Goal: Task Accomplishment & Management: Use online tool/utility

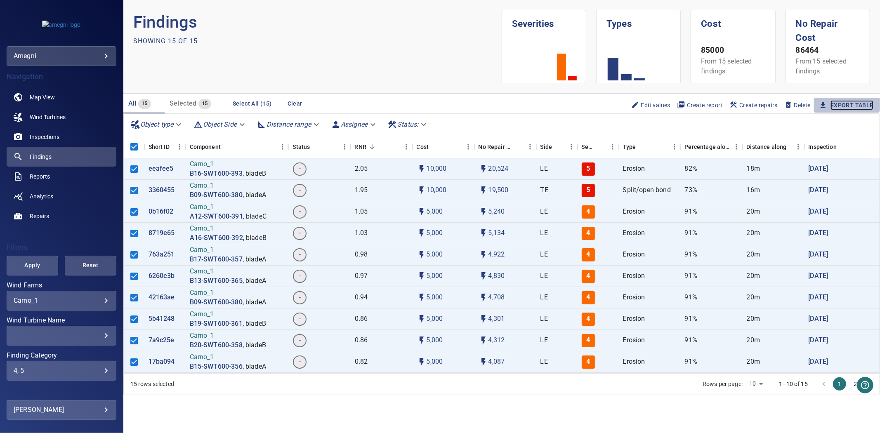
click at [845, 100] on link "Export Table" at bounding box center [852, 105] width 43 height 10
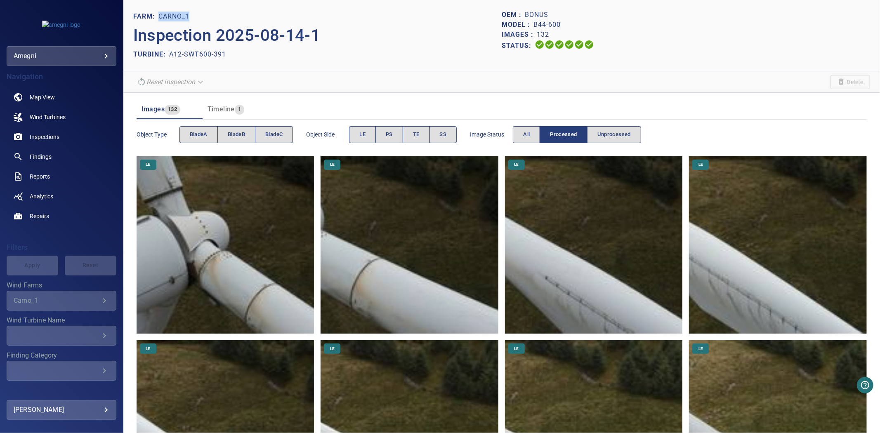
drag, startPoint x: 187, startPoint y: 14, endPoint x: 160, endPoint y: 14, distance: 27.6
click at [160, 14] on p "Carno_1" at bounding box center [173, 17] width 31 height 10
copy p "Carno_1"
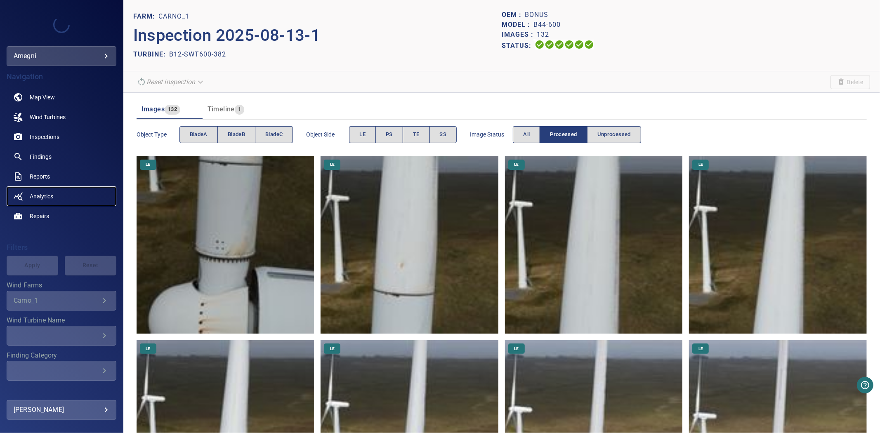
click at [41, 196] on span "Analytics" at bounding box center [42, 196] width 24 height 8
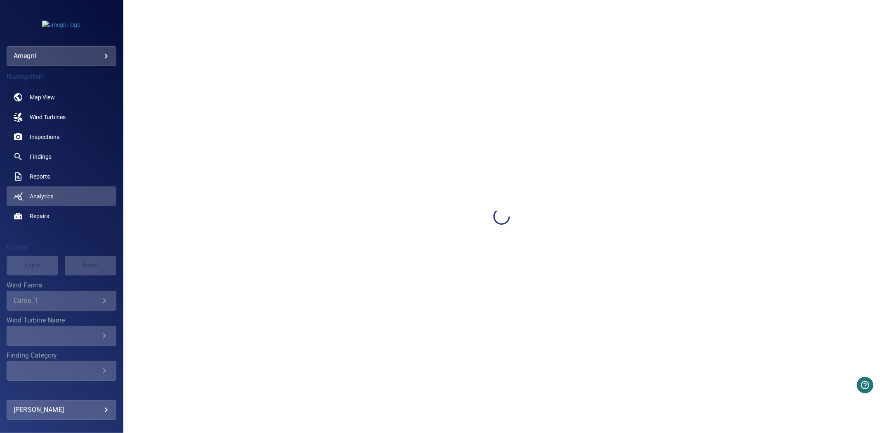
click at [122, 186] on div "**********" at bounding box center [61, 216] width 123 height 433
click at [43, 231] on div "Navigation Map View Wind Turbines Inspections Findings Reports Analytics Repair…" at bounding box center [61, 226] width 123 height 321
click at [50, 197] on span "Analytics" at bounding box center [42, 196] width 24 height 8
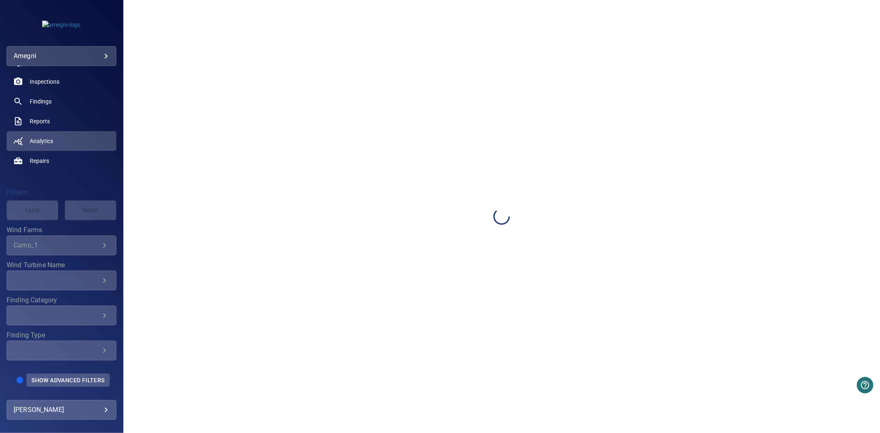
click at [74, 377] on span "Show Advanced Filters" at bounding box center [67, 380] width 73 height 7
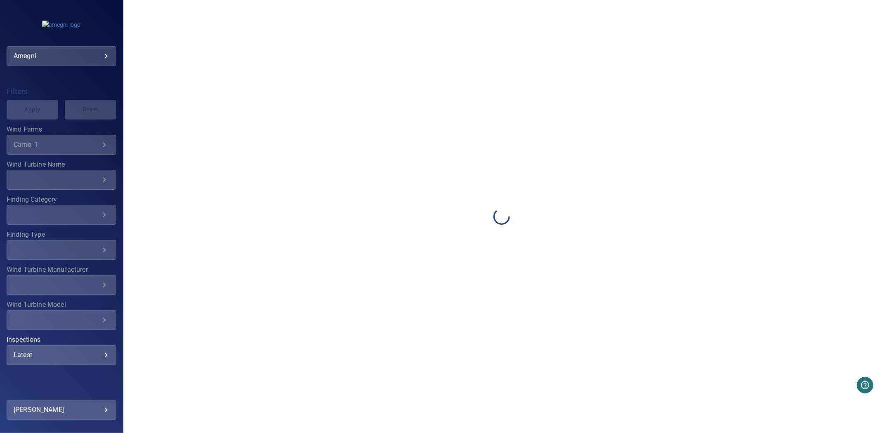
scroll to position [174, 0]
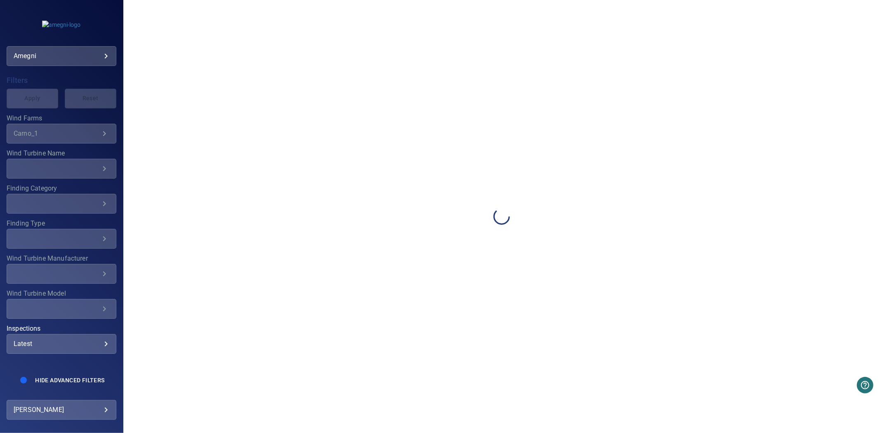
click at [67, 344] on div "Latest ****** ​" at bounding box center [62, 344] width 110 height 20
click at [68, 340] on div "Inspections" at bounding box center [440, 216] width 880 height 433
click at [71, 340] on div "Latest" at bounding box center [62, 344] width 96 height 8
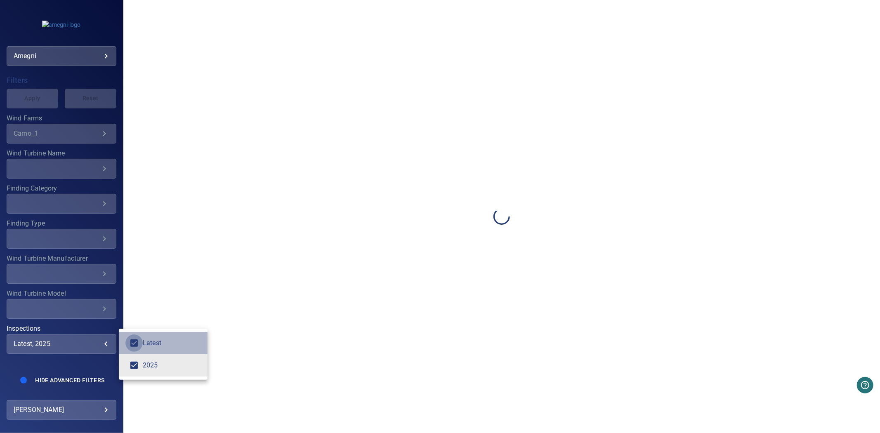
type input "****"
click at [58, 172] on div "Inspections" at bounding box center [440, 216] width 880 height 433
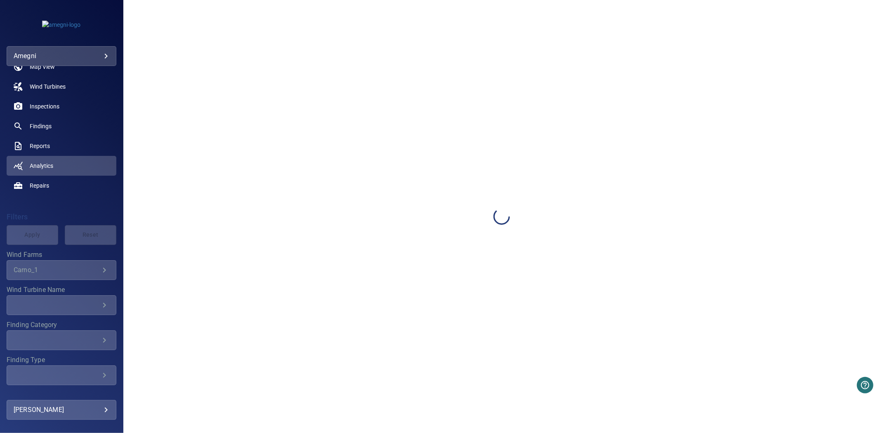
scroll to position [0, 0]
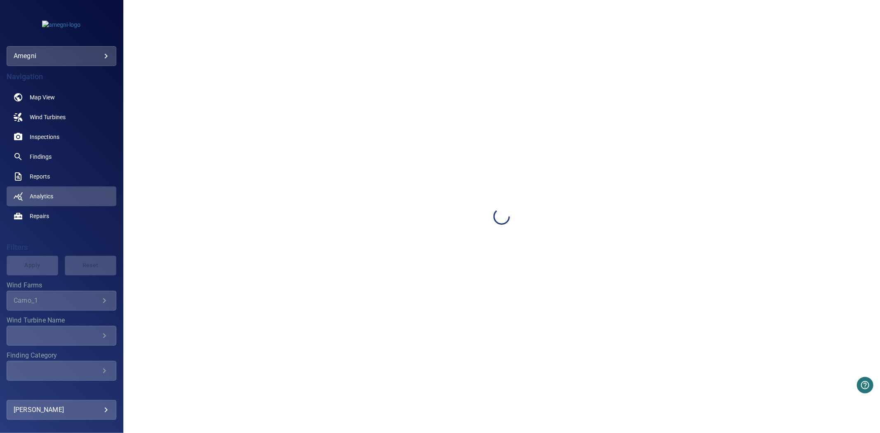
click at [458, 224] on div at bounding box center [502, 216] width 594 height 433
